Goal: Navigation & Orientation: Find specific page/section

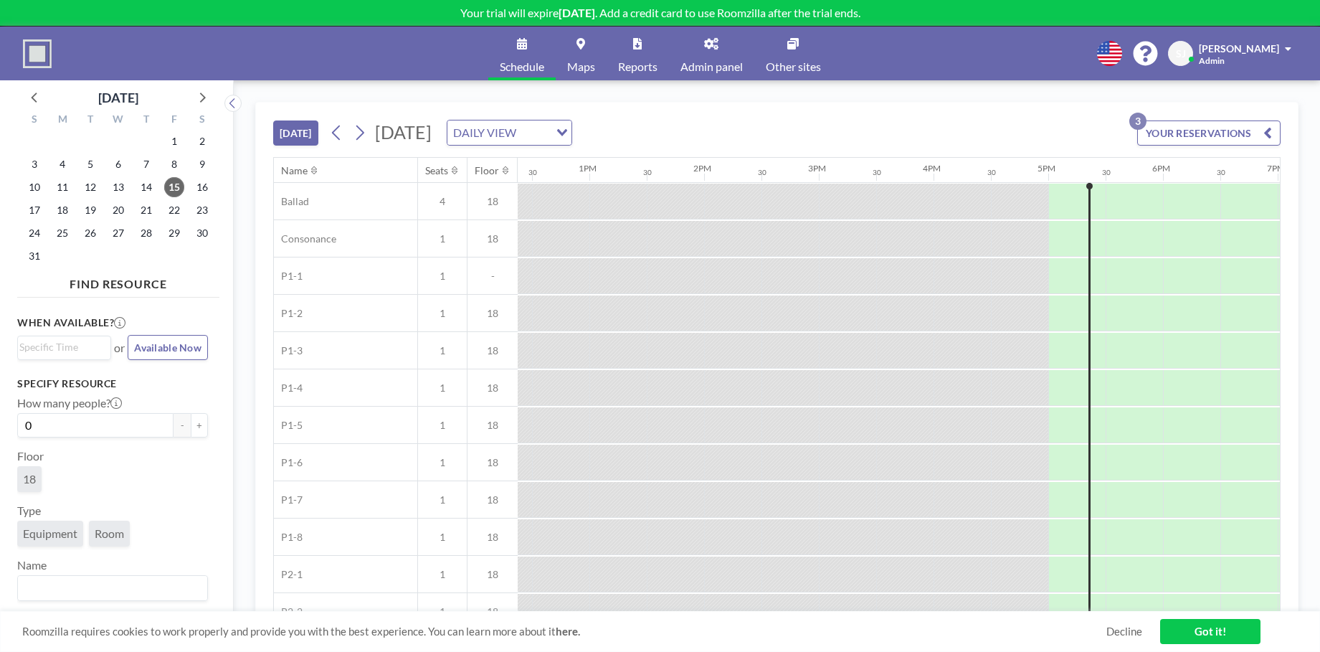
scroll to position [0, 1434]
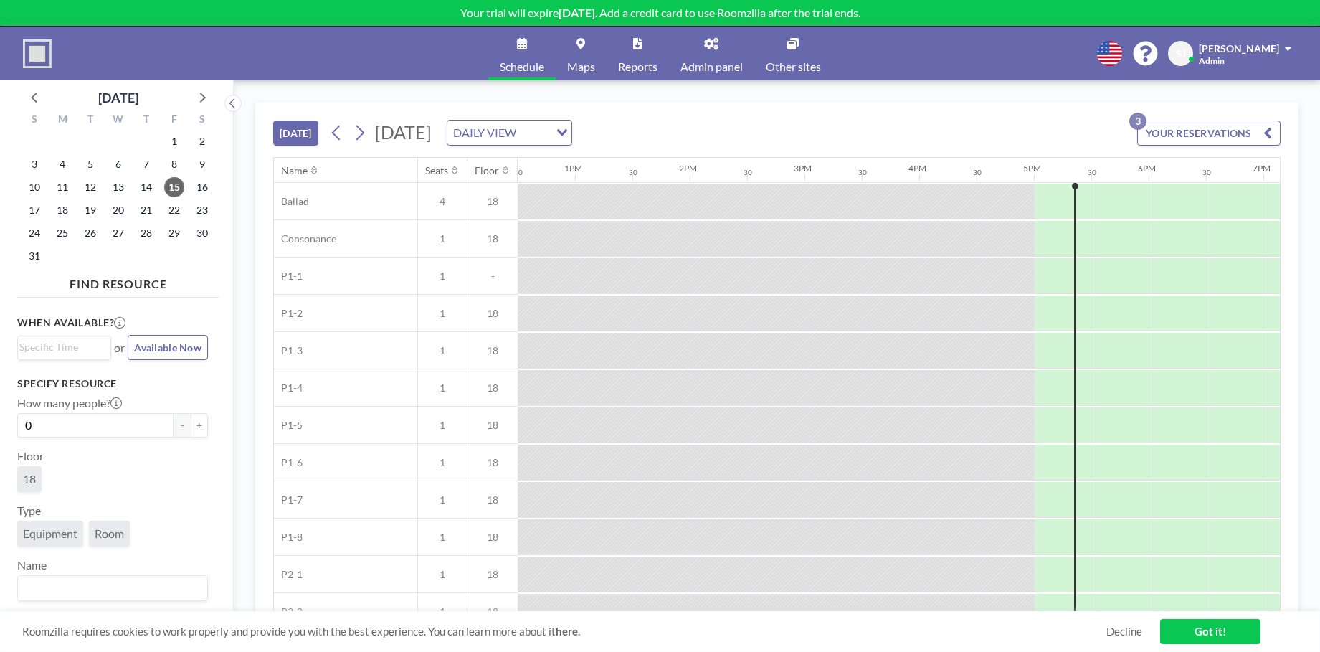
click at [709, 47] on icon at bounding box center [711, 43] width 14 height 11
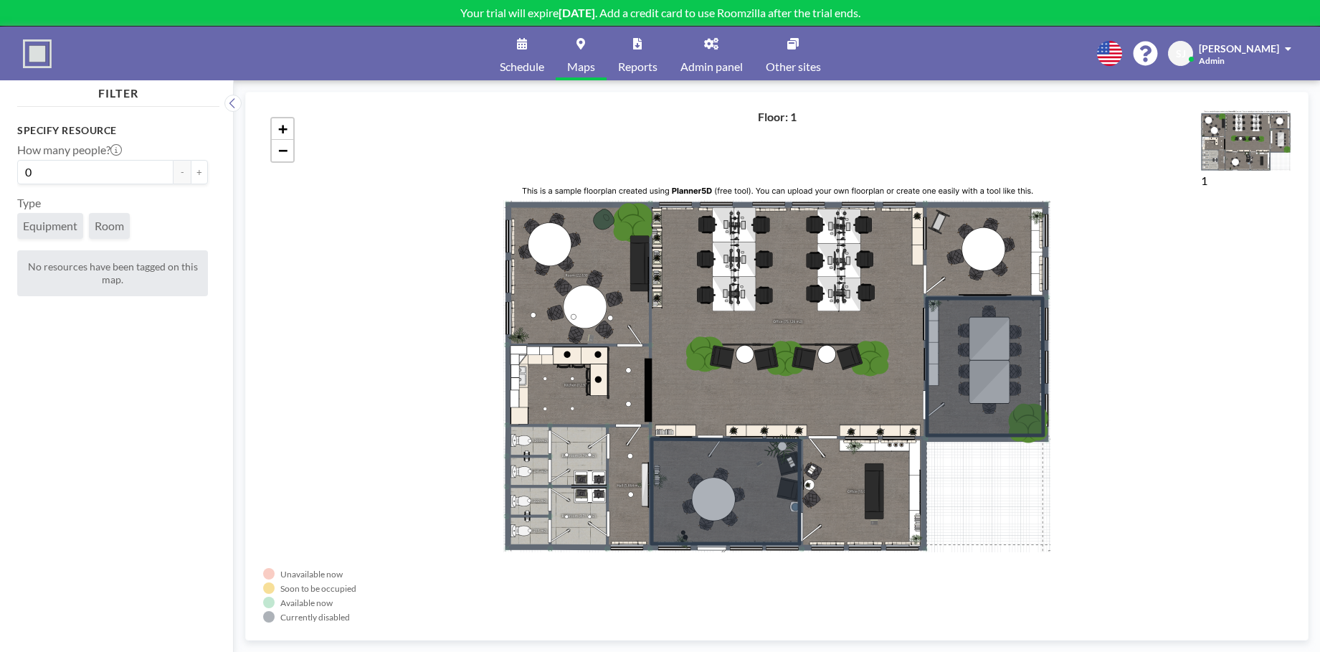
click at [519, 61] on span "Schedule" at bounding box center [522, 66] width 44 height 11
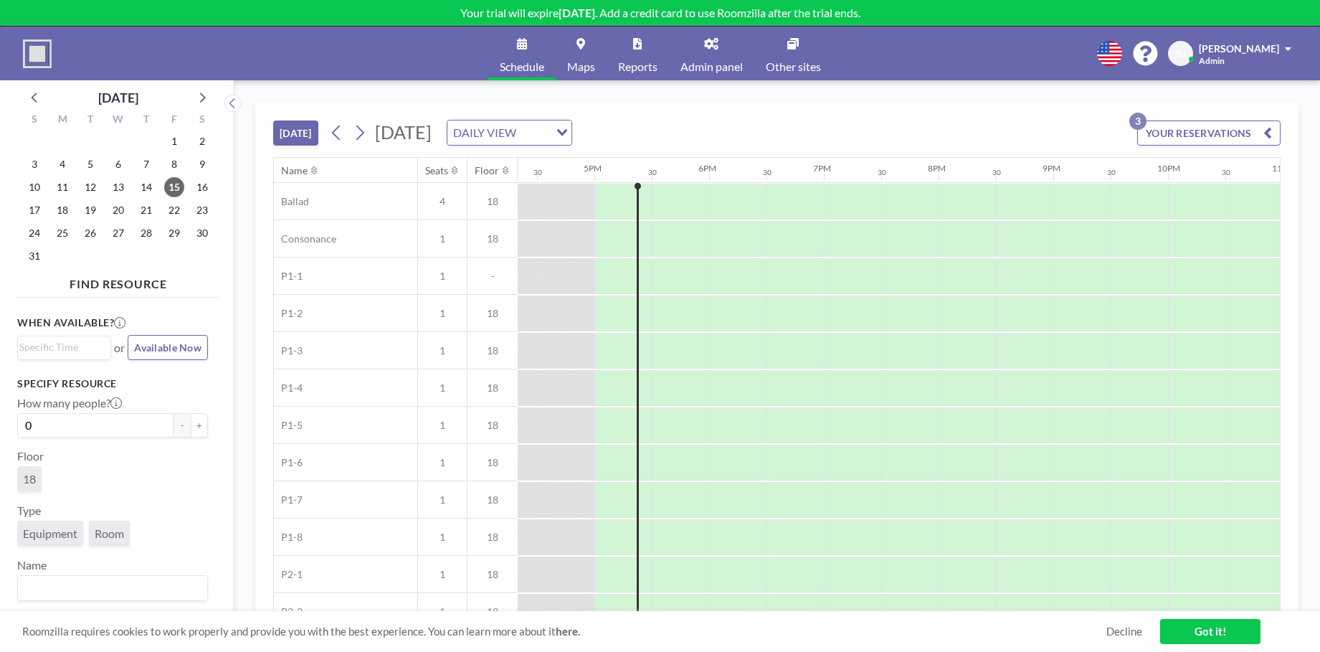
scroll to position [0, 1893]
